Goal: Task Accomplishment & Management: Use online tool/utility

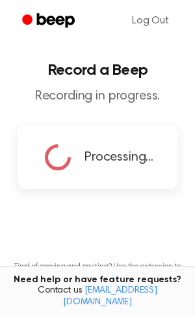
click at [80, 161] on div "Processing..." at bounding box center [98, 157] width 112 height 33
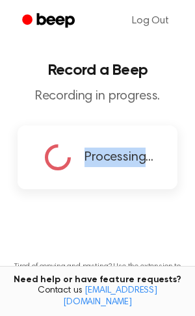
click at [80, 161] on div "Processing..." at bounding box center [98, 157] width 112 height 33
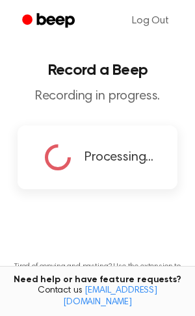
click at [80, 161] on div "Processing..." at bounding box center [98, 157] width 112 height 33
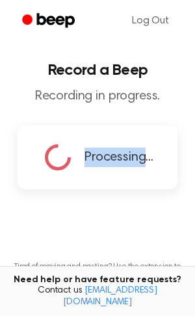
click at [112, 94] on p "Recording in progress." at bounding box center [97, 97] width 175 height 16
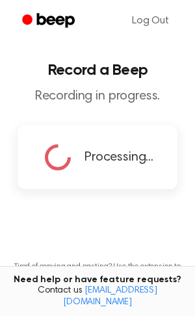
click at [112, 94] on p "Recording in progress." at bounding box center [97, 97] width 175 height 16
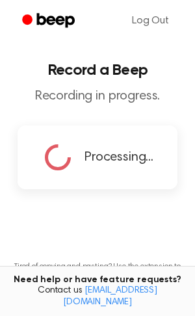
click at [112, 94] on p "Recording in progress." at bounding box center [97, 97] width 175 height 16
click at [111, 94] on p "Recording in progress." at bounding box center [97, 97] width 175 height 16
